Goal: Task Accomplishment & Management: Manage account settings

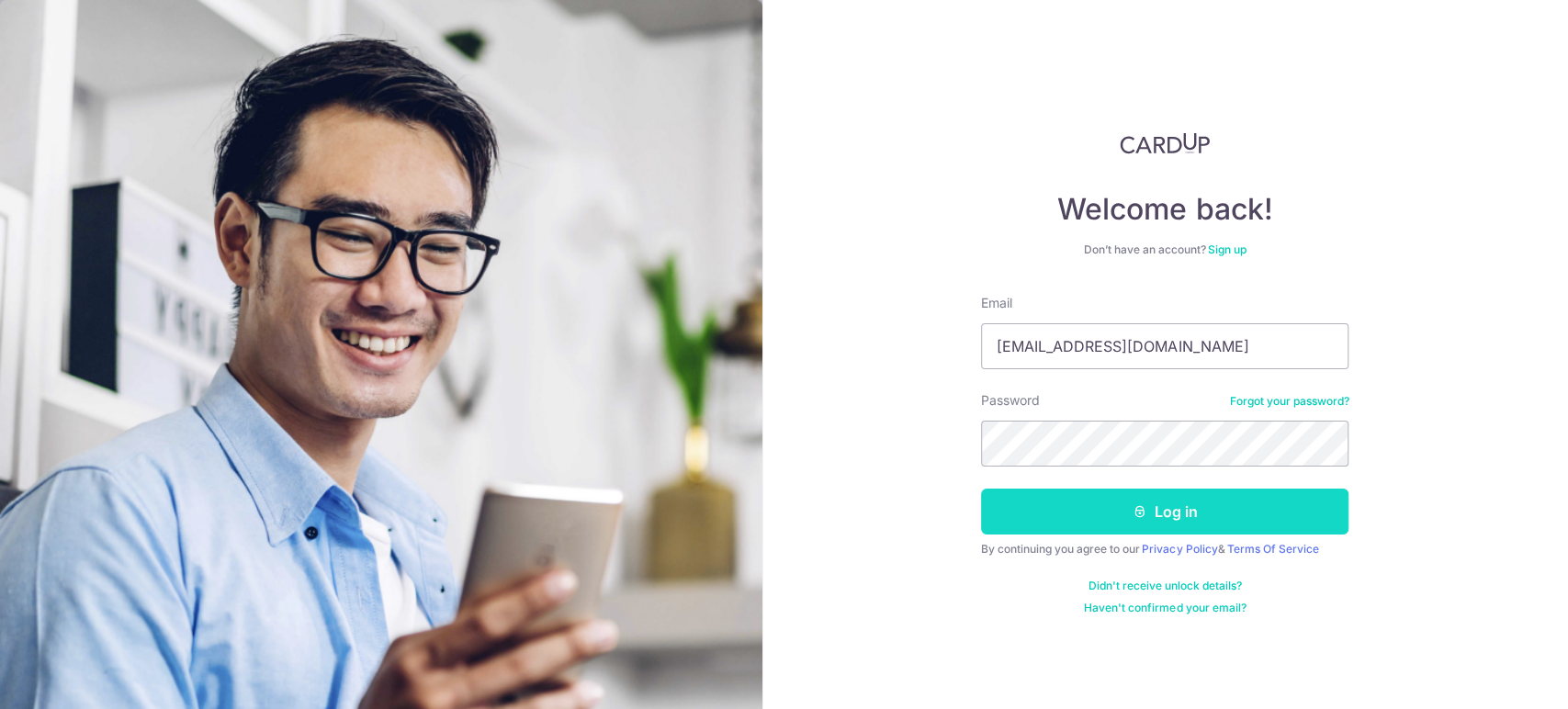
click at [1049, 513] on button "Log in" at bounding box center [1164, 511] width 367 height 46
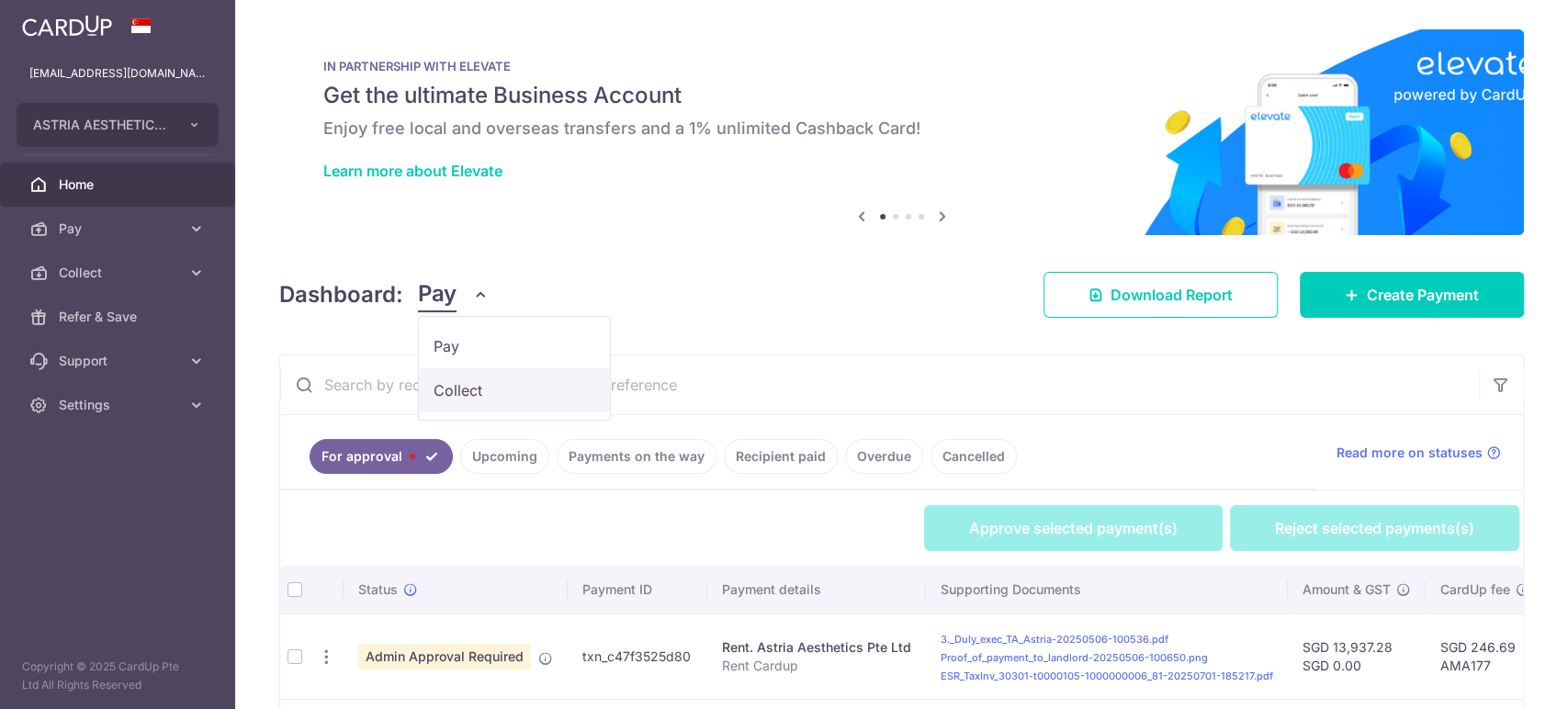
click at [488, 397] on link "Collect" at bounding box center [514, 389] width 191 height 44
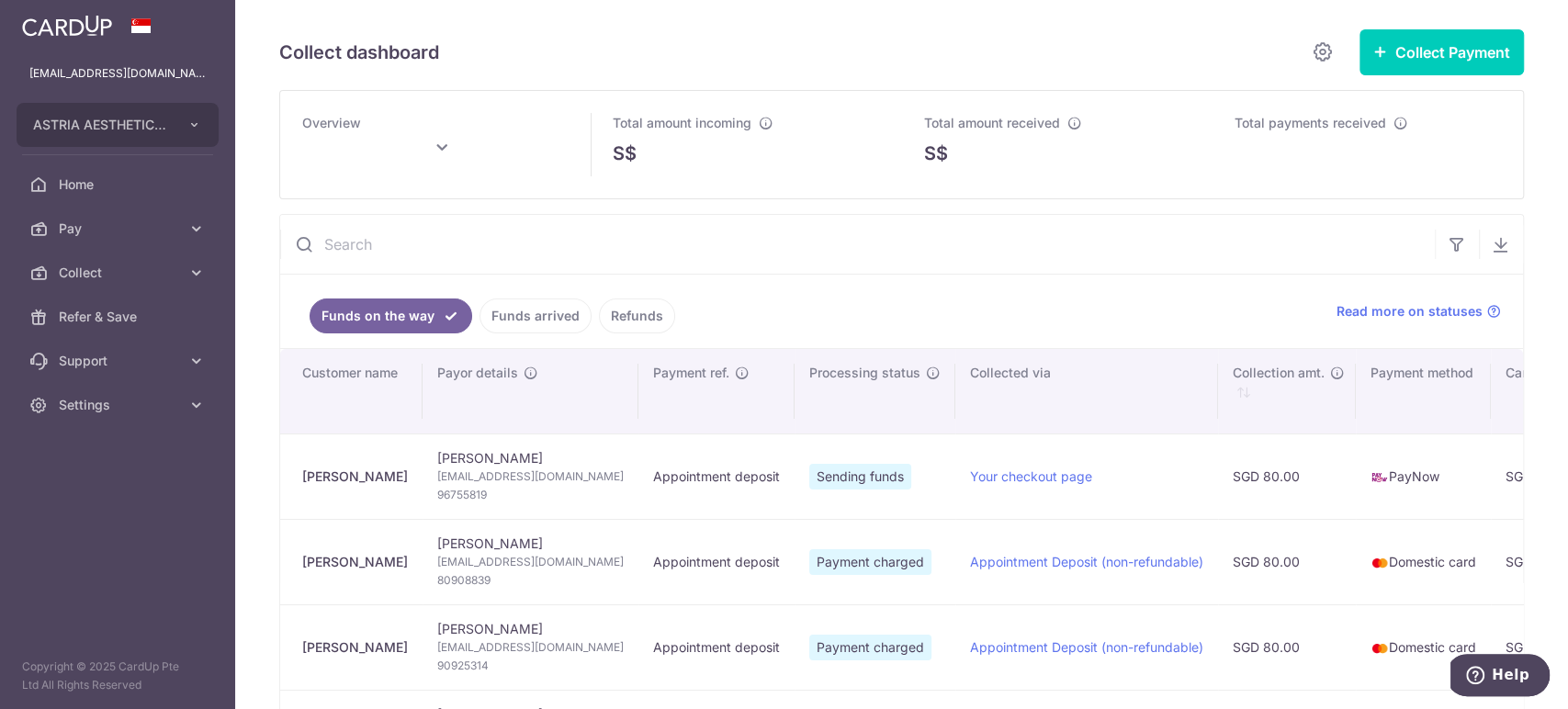
drag, startPoint x: 375, startPoint y: 480, endPoint x: 304, endPoint y: 478, distance: 71.0
click at [304, 478] on div "[PERSON_NAME]" at bounding box center [354, 477] width 105 height 19
copy div "[PERSON_NAME]"
type input "[DATE]"
click at [545, 485] on span "96755819" at bounding box center [530, 495] width 186 height 19
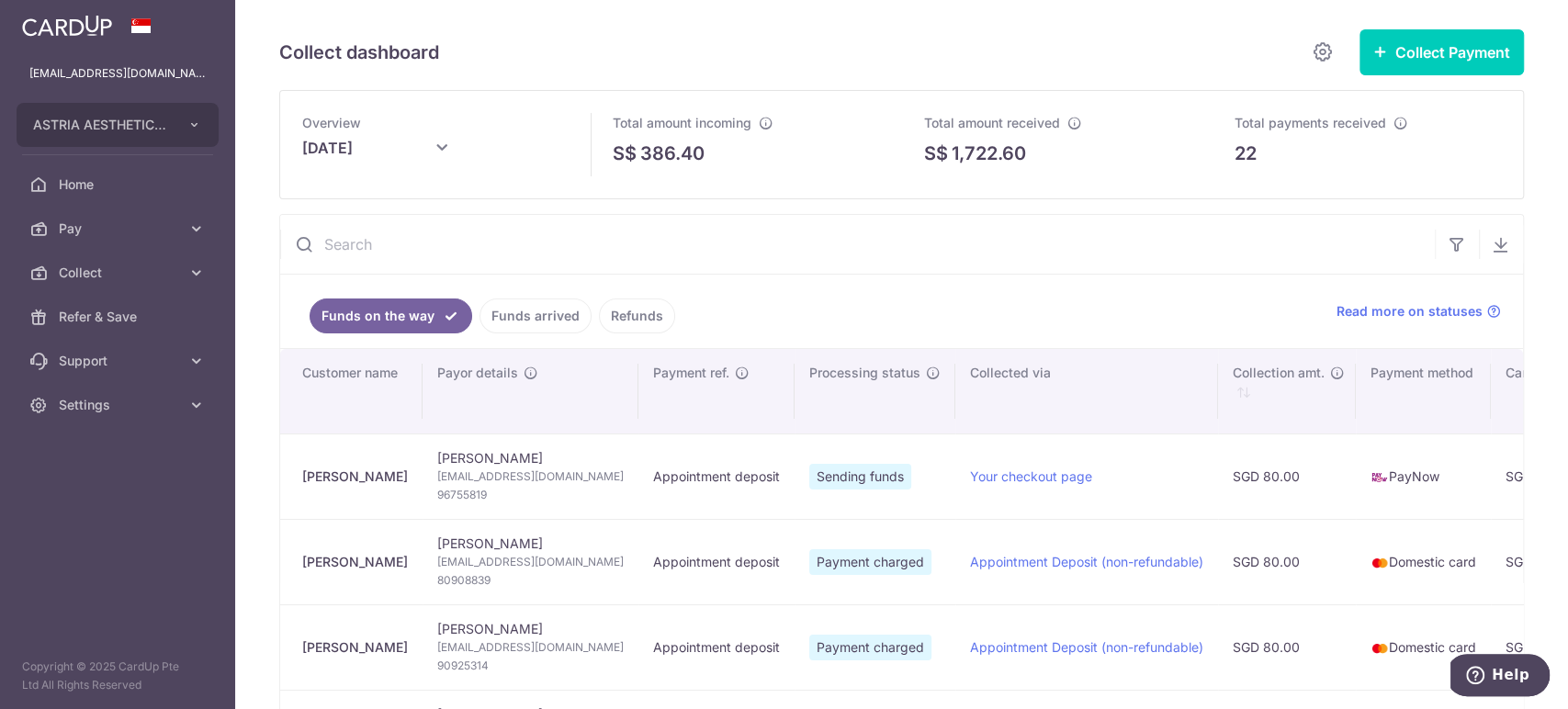
click at [543, 475] on span "[EMAIL_ADDRESS][DOMAIN_NAME]" at bounding box center [530, 477] width 186 height 19
copy td "[EMAIL_ADDRESS][DOMAIN_NAME]"
click at [474, 494] on span "96755819" at bounding box center [530, 495] width 186 height 19
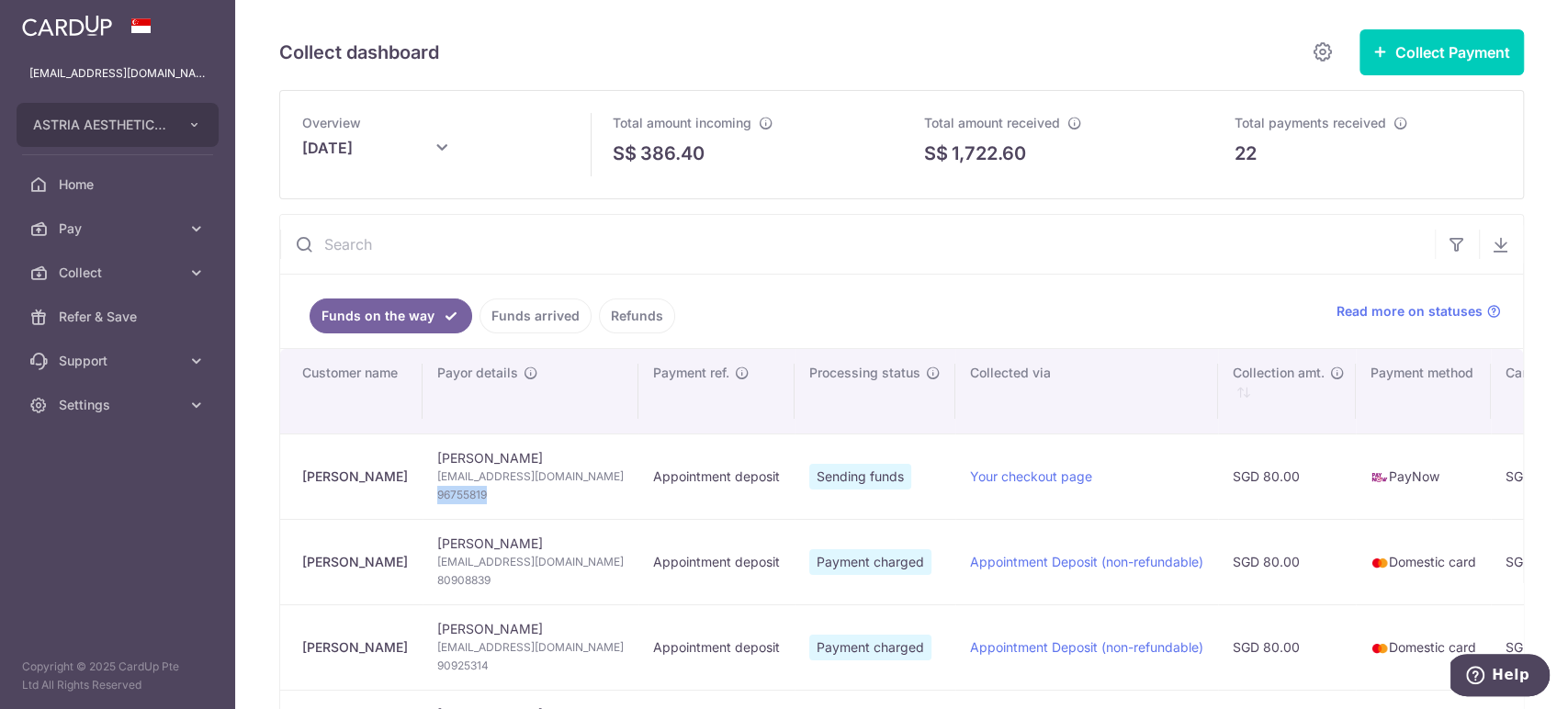
click at [474, 494] on span "96755819" at bounding box center [530, 495] width 186 height 19
copy tr "96755819"
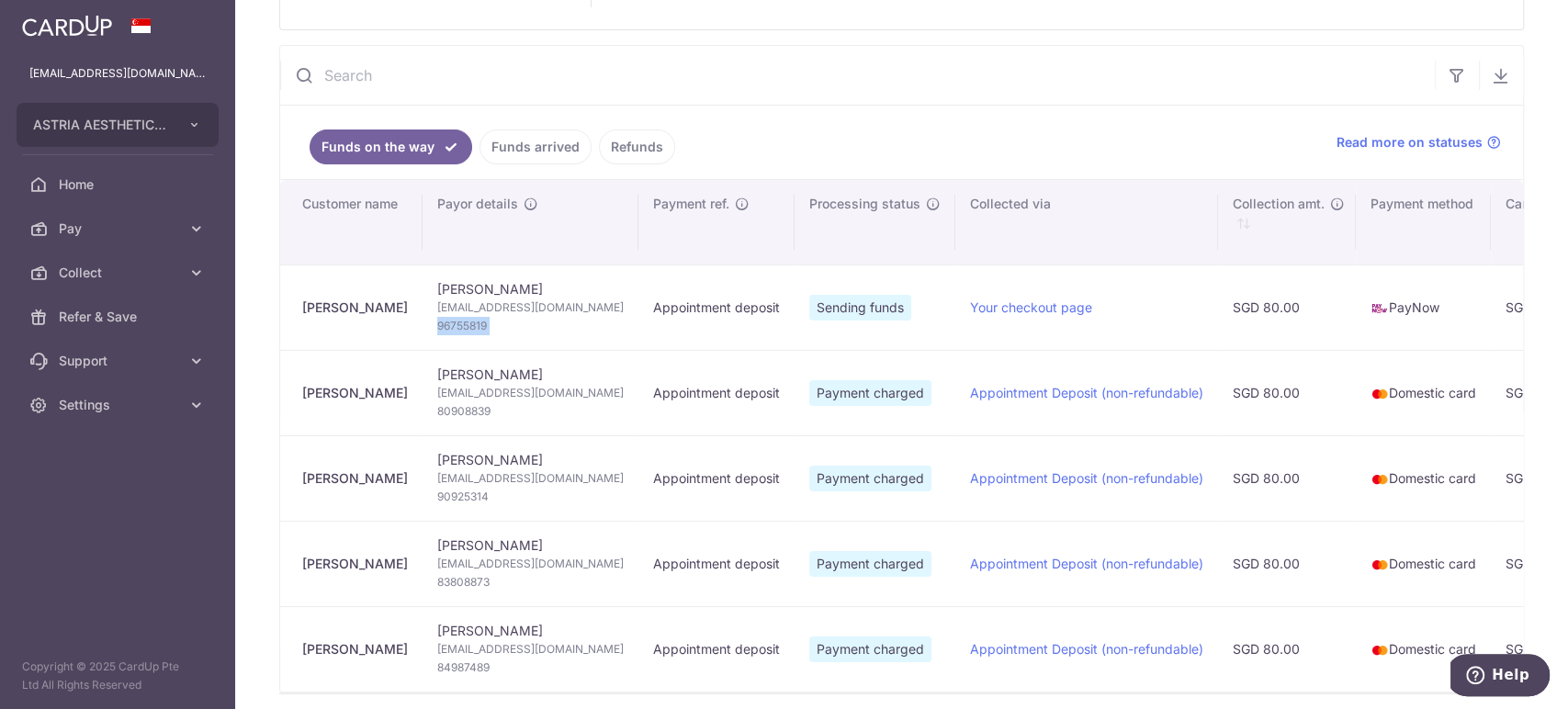
scroll to position [204, 0]
